Goal: Leave review/rating: Leave review/rating

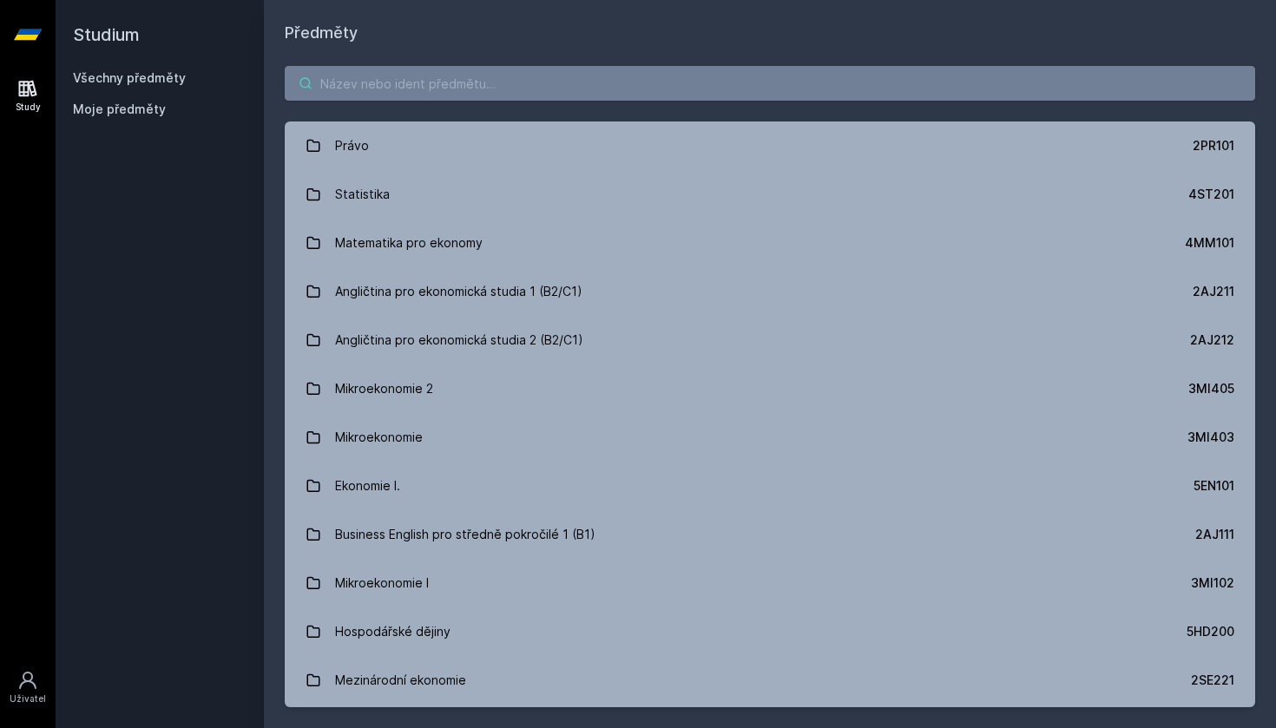
click at [472, 97] on input "search" at bounding box center [770, 83] width 971 height 35
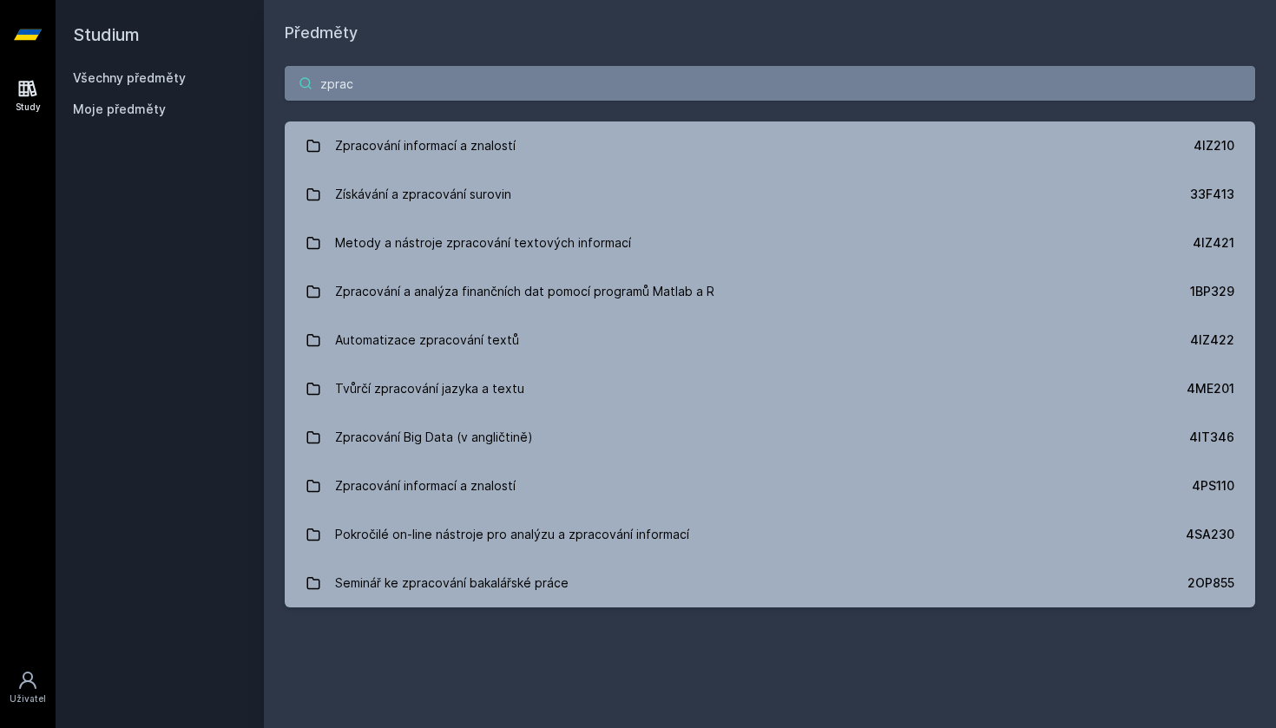
type input "zpracováním"
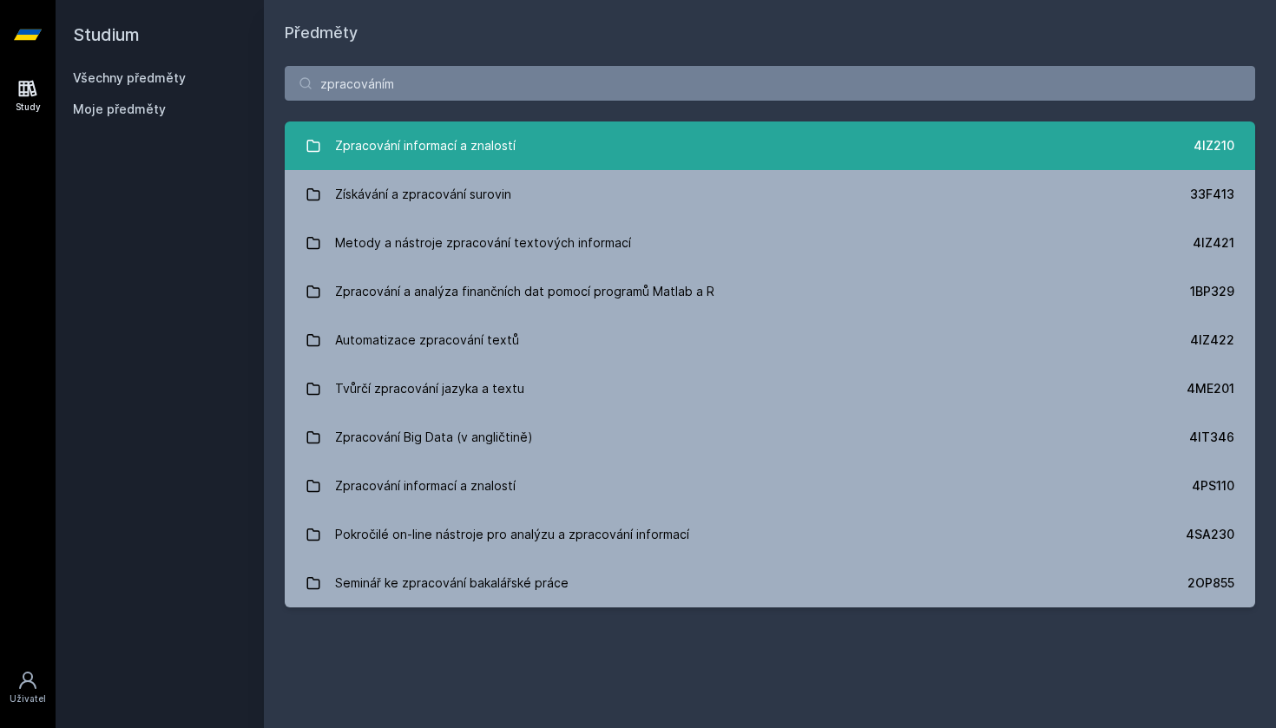
drag, startPoint x: 436, startPoint y: 189, endPoint x: 493, endPoint y: 152, distance: 68.4
click at [493, 152] on div "Zpracování informací a znalostí" at bounding box center [425, 145] width 181 height 35
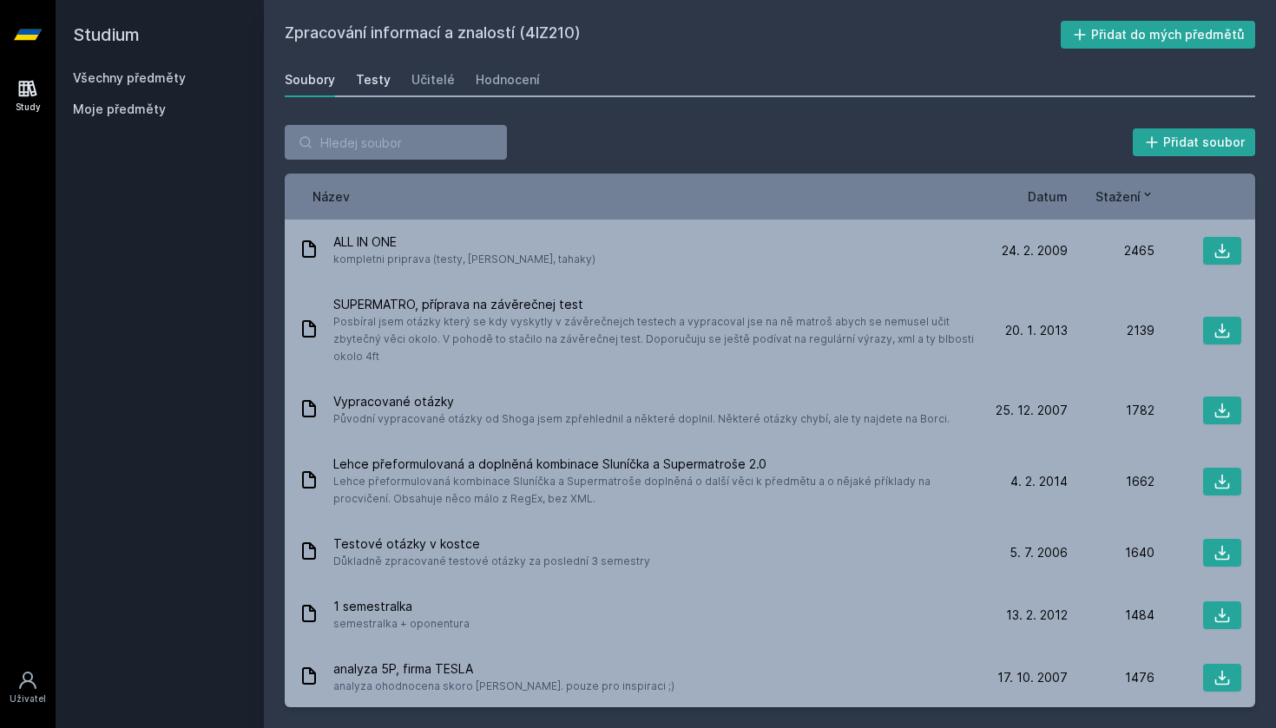
click at [375, 81] on div "Testy" at bounding box center [373, 79] width 35 height 17
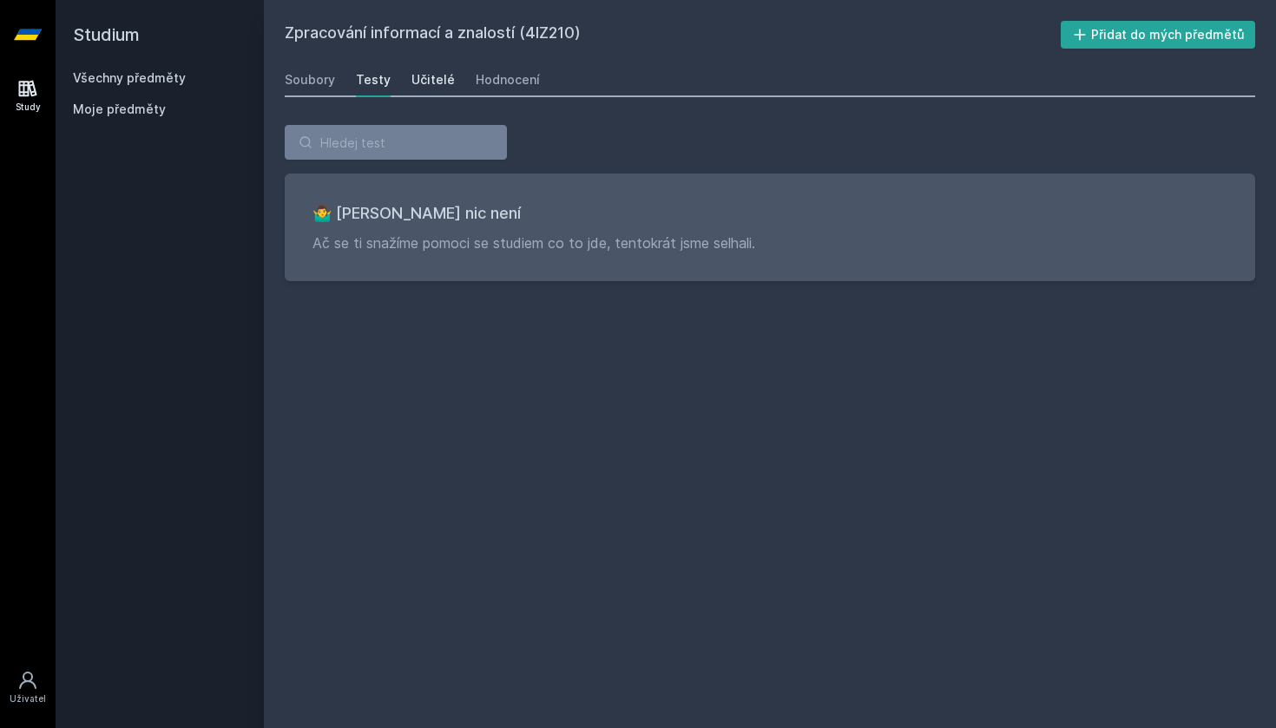
click at [430, 78] on div "Učitelé" at bounding box center [433, 79] width 43 height 17
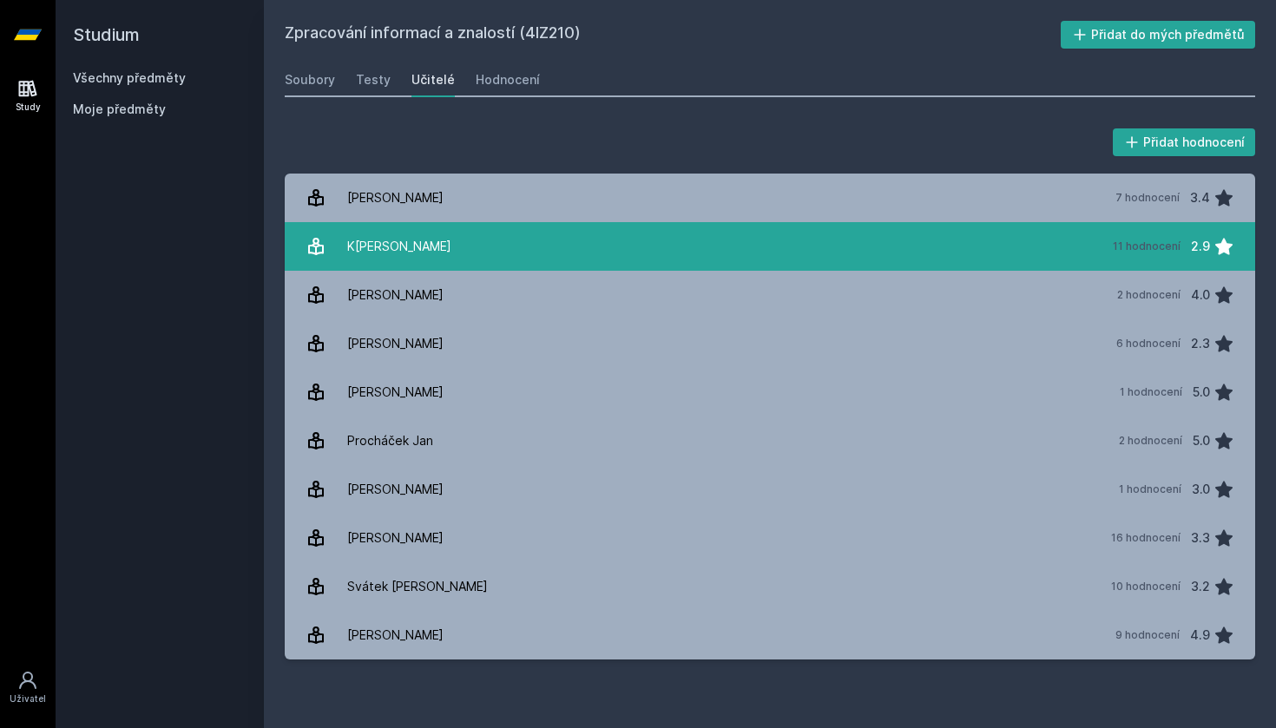
click at [581, 248] on link "[PERSON_NAME] 11 hodnocení 2.9" at bounding box center [770, 246] width 971 height 49
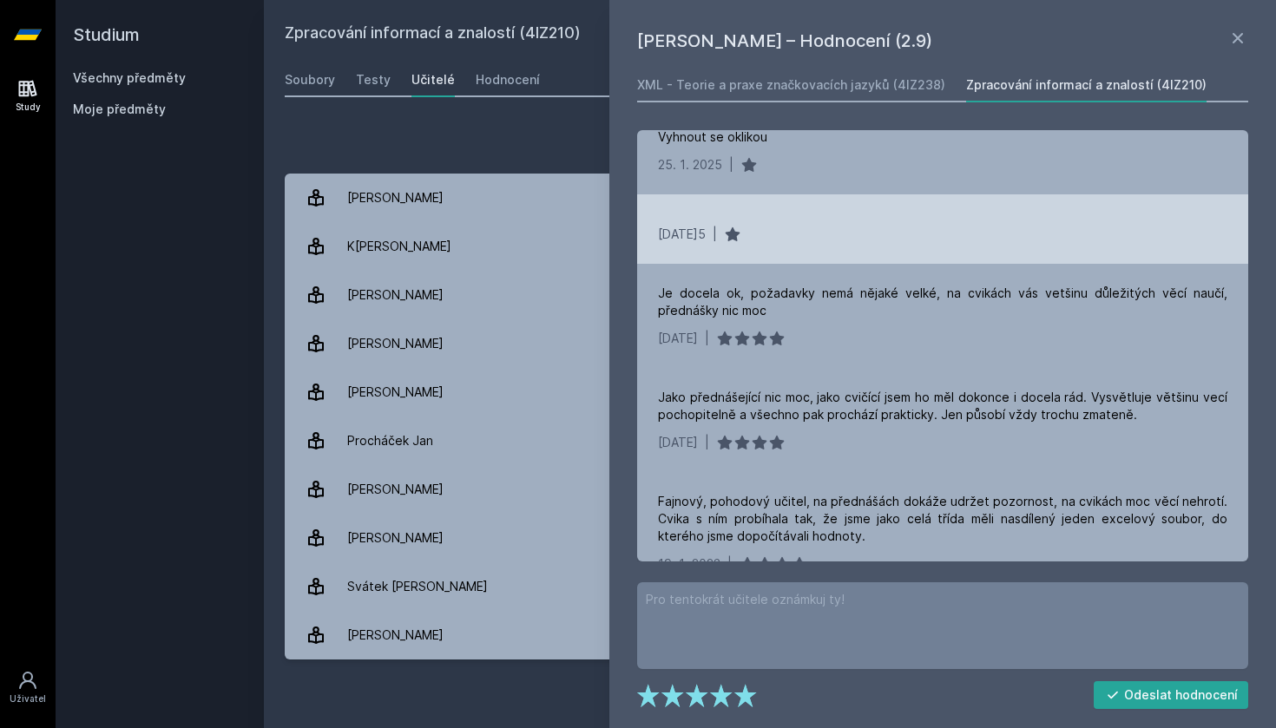
scroll to position [114, 0]
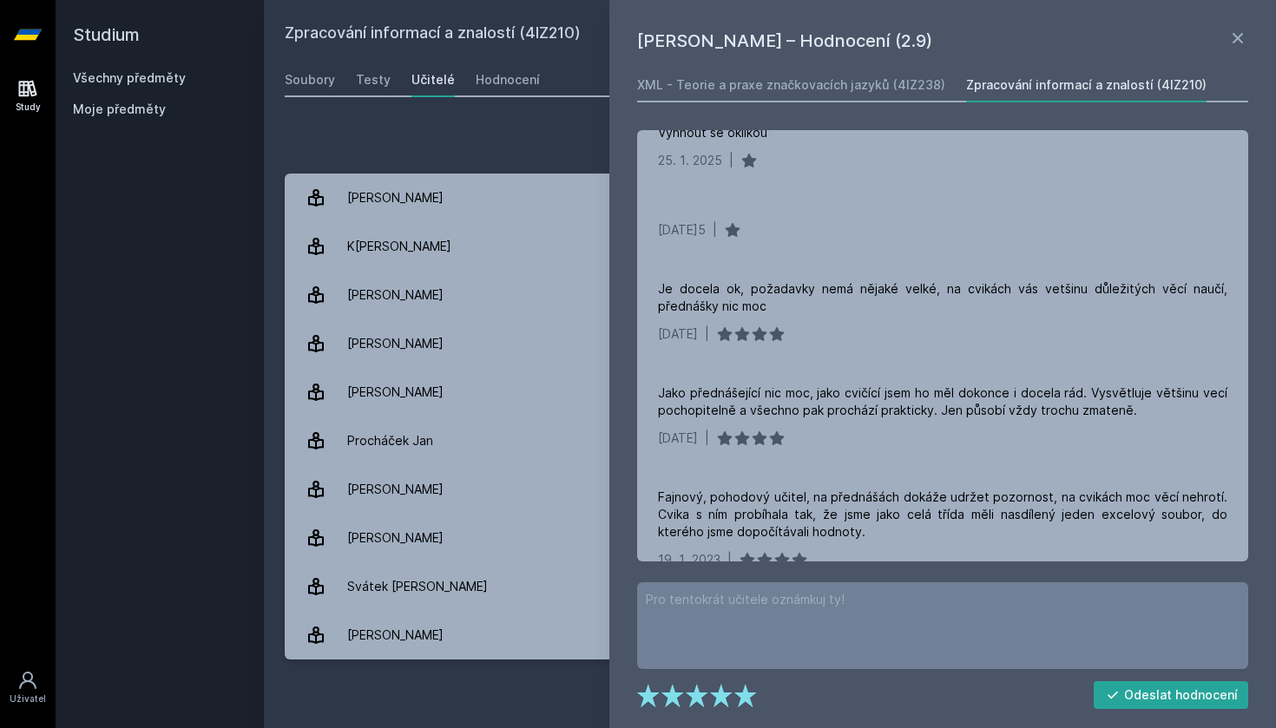
click at [501, 150] on div "Přidat hodnocení" at bounding box center [770, 142] width 971 height 35
